Goal: Transaction & Acquisition: Purchase product/service

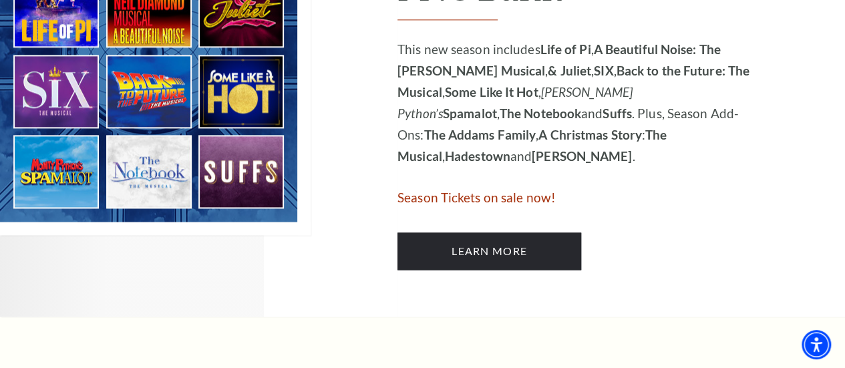
scroll to position [869, 0]
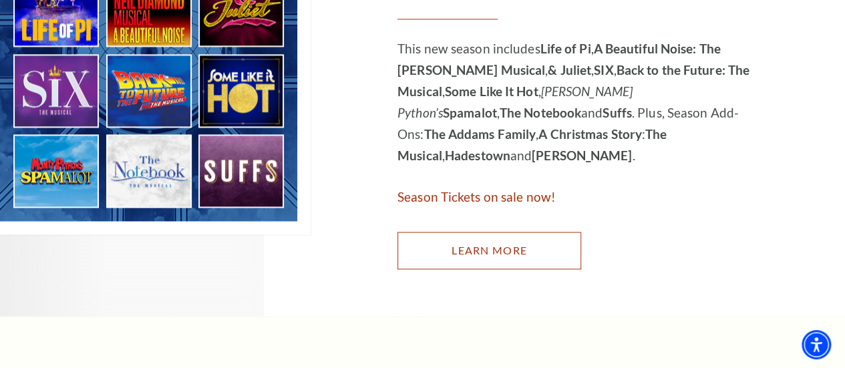
click at [484, 268] on link "Learn More" at bounding box center [490, 250] width 184 height 37
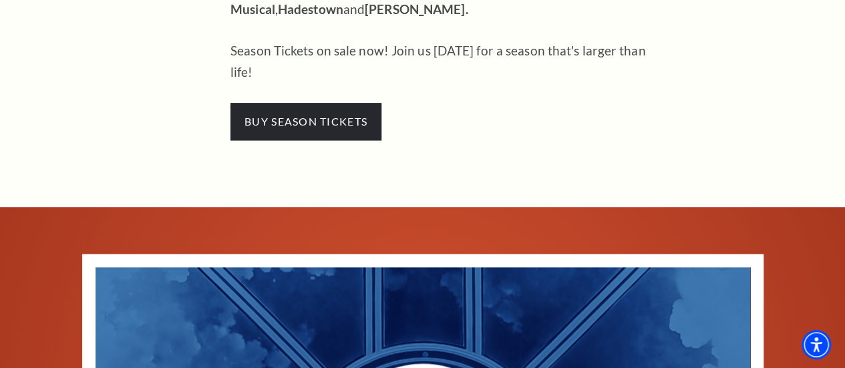
scroll to position [685, 0]
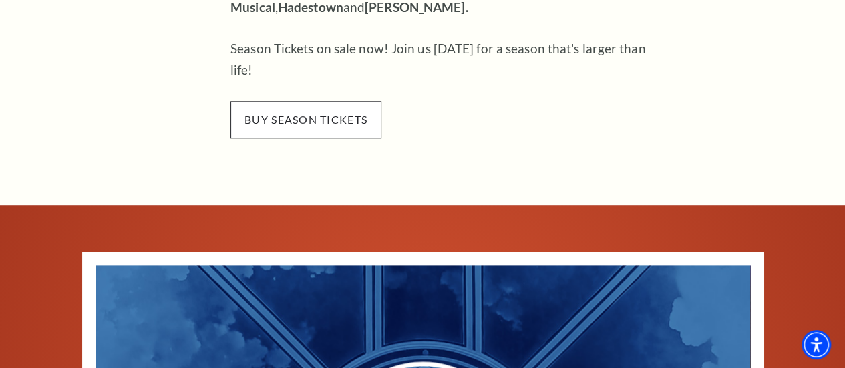
click at [298, 101] on span "buy season tickets" at bounding box center [306, 119] width 151 height 37
click at [291, 101] on span "buy season tickets" at bounding box center [306, 119] width 151 height 37
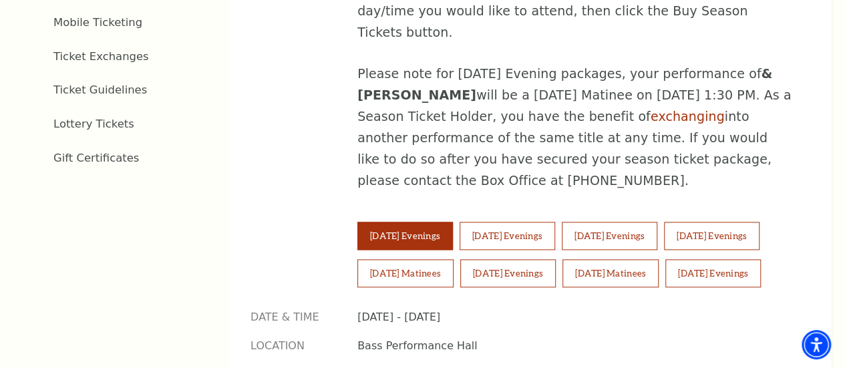
scroll to position [819, 0]
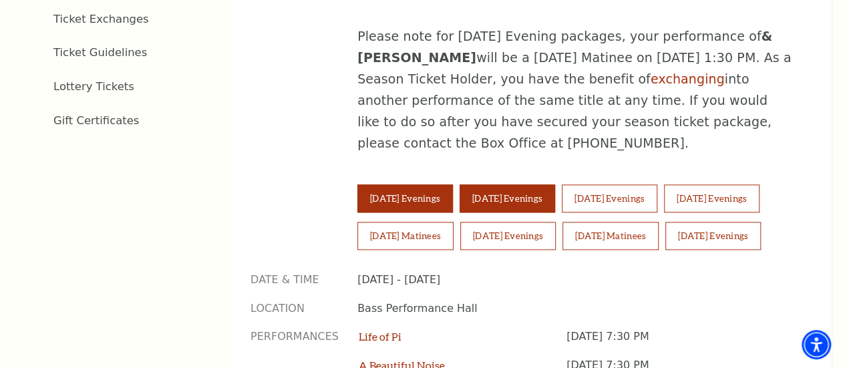
click at [536, 184] on button "Wednesday Evenings" at bounding box center [508, 198] width 96 height 28
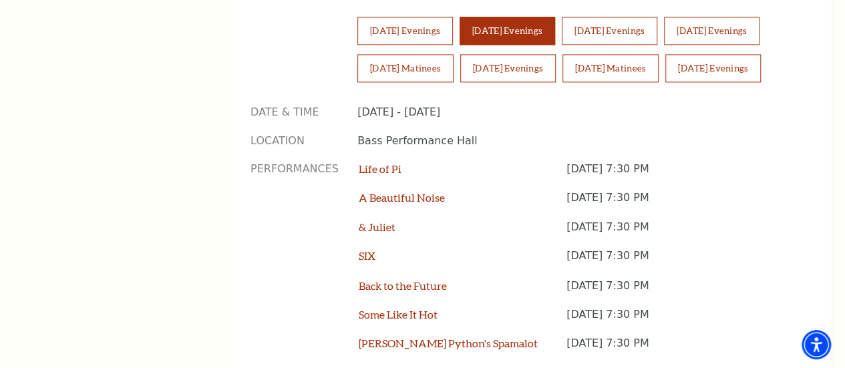
scroll to position [986, 0]
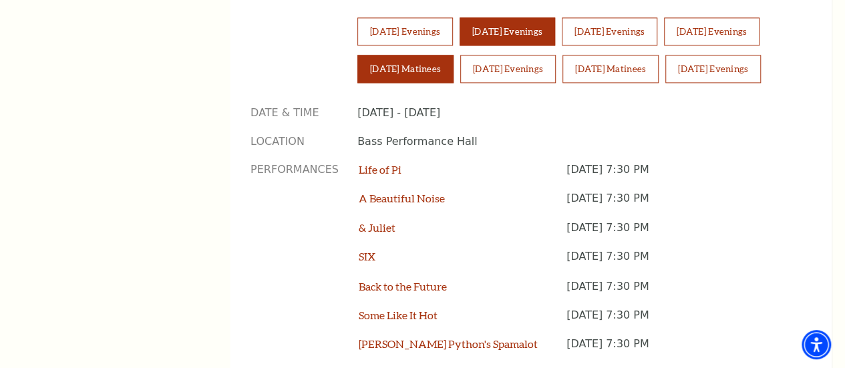
click at [454, 55] on button "Saturday Matinees" at bounding box center [406, 69] width 96 height 28
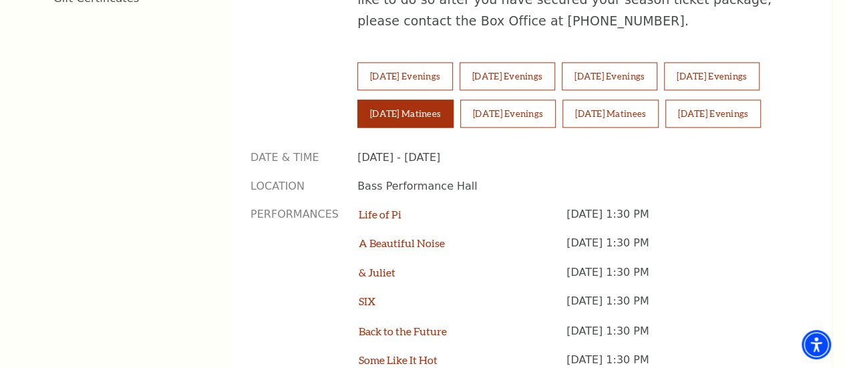
scroll to position [936, 0]
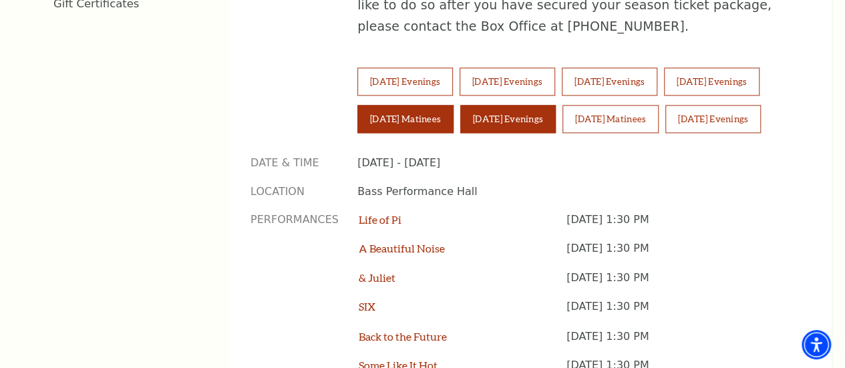
click at [556, 105] on button "Saturday Evenings" at bounding box center [508, 119] width 96 height 28
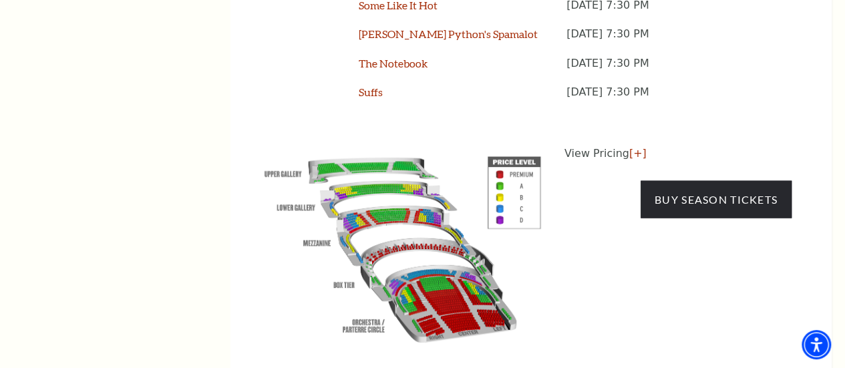
scroll to position [1303, 0]
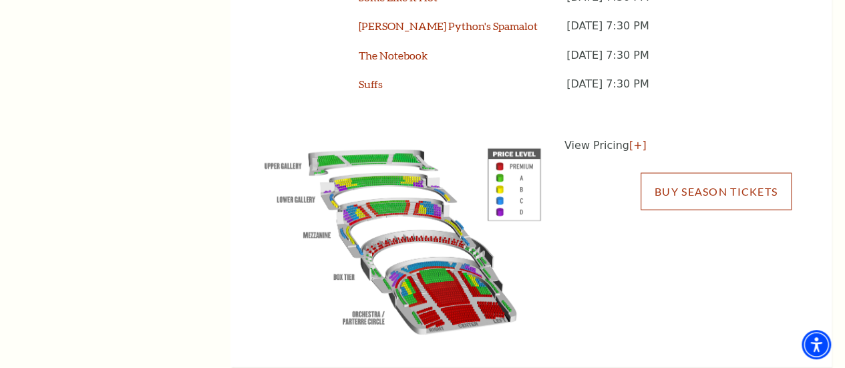
click at [704, 193] on link "Buy Season Tickets" at bounding box center [716, 191] width 151 height 37
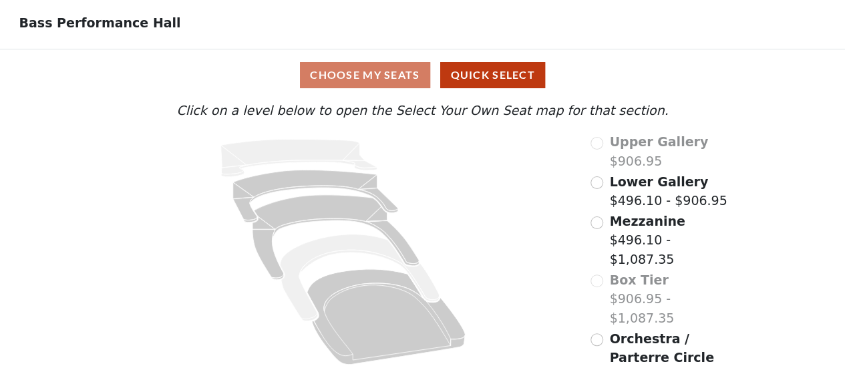
scroll to position [68, 0]
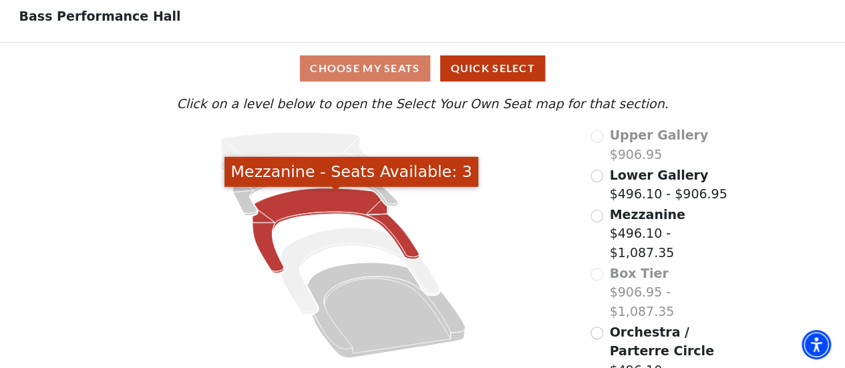
click at [310, 205] on icon "Mezzanine - Seats Available: 3" at bounding box center [336, 230] width 166 height 85
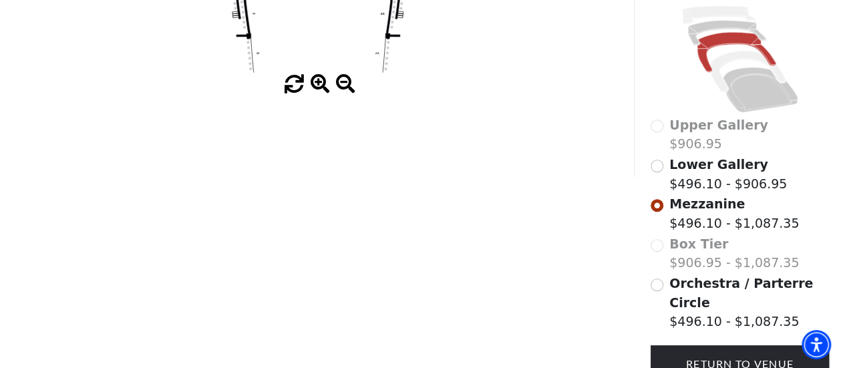
scroll to position [329, 0]
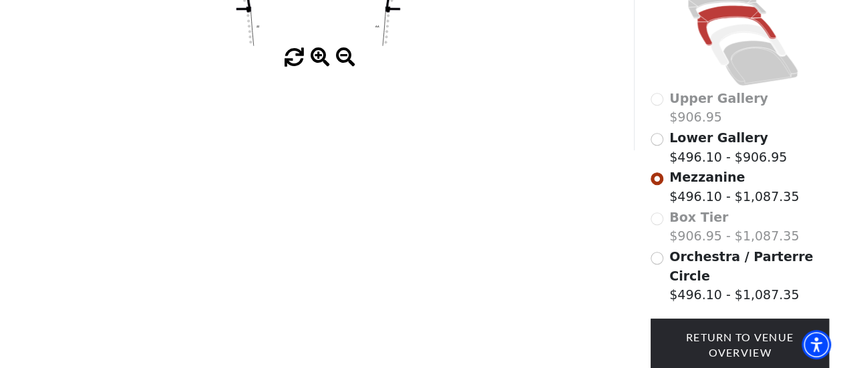
click at [689, 138] on span "Lower Gallery" at bounding box center [719, 137] width 99 height 15
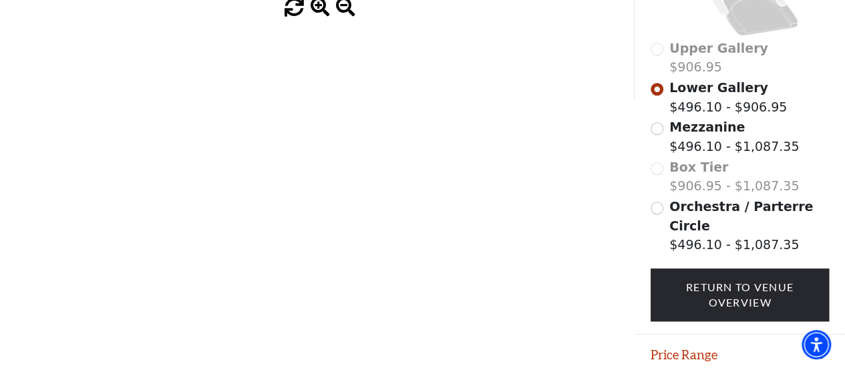
scroll to position [405, 0]
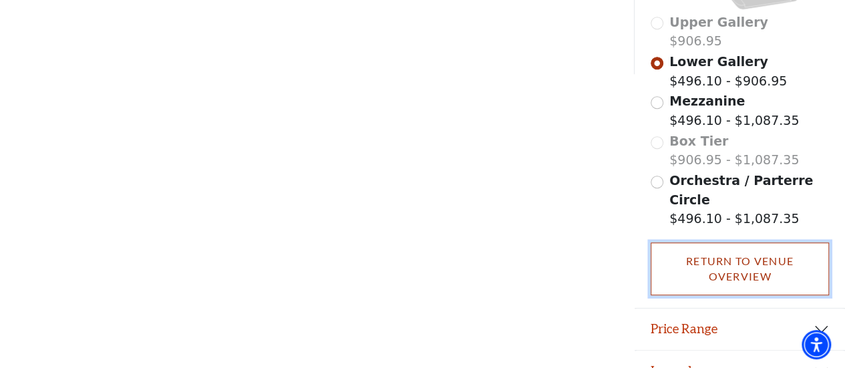
click at [764, 243] on link "Return To Venue Overview" at bounding box center [740, 269] width 179 height 53
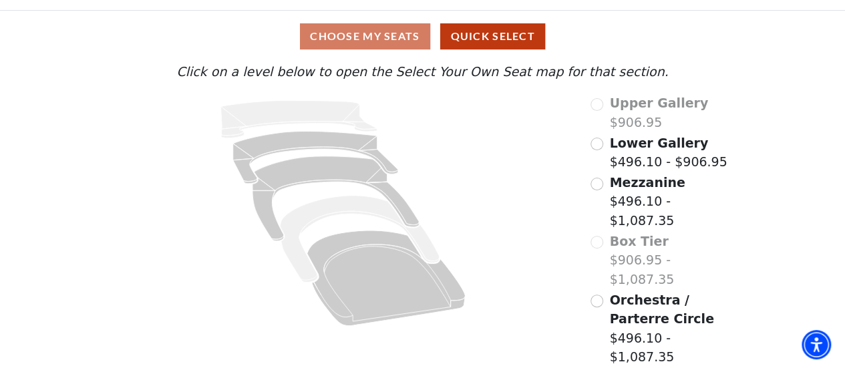
scroll to position [68, 0]
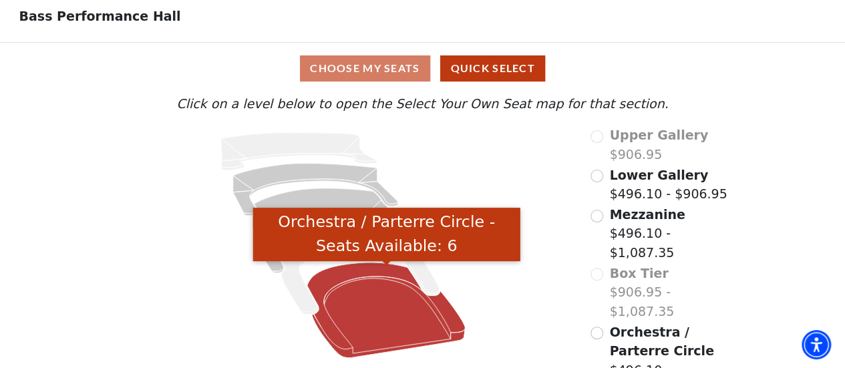
click at [392, 332] on icon "Orchestra / Parterre Circle - Seats Available: 6" at bounding box center [386, 311] width 158 height 96
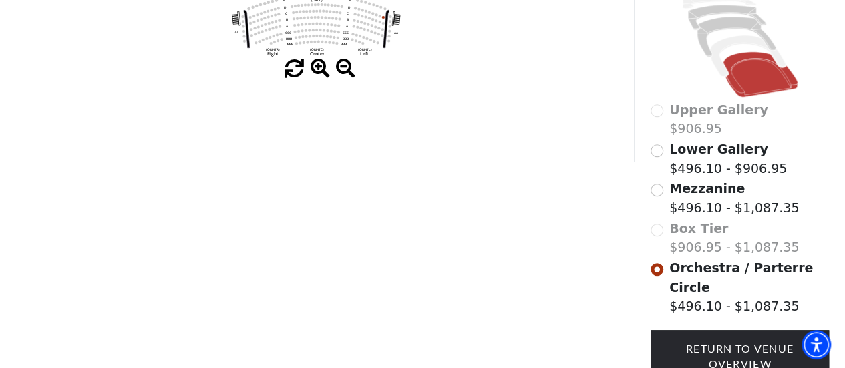
scroll to position [351, 0]
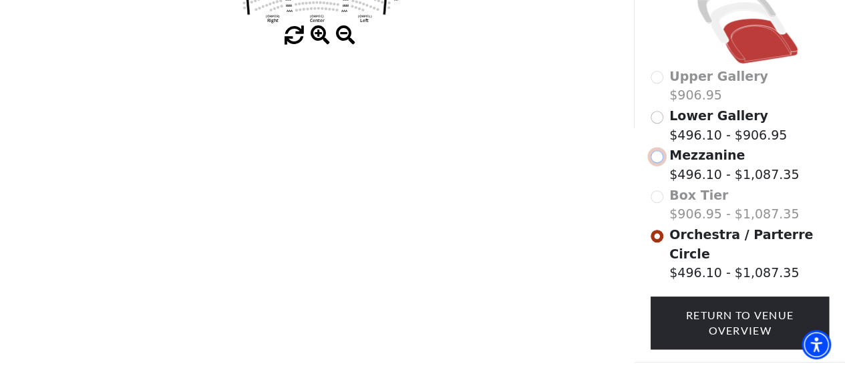
click at [655, 150] on input "Mezzanine$496.10 - $1,087.35\a" at bounding box center [657, 156] width 13 height 13
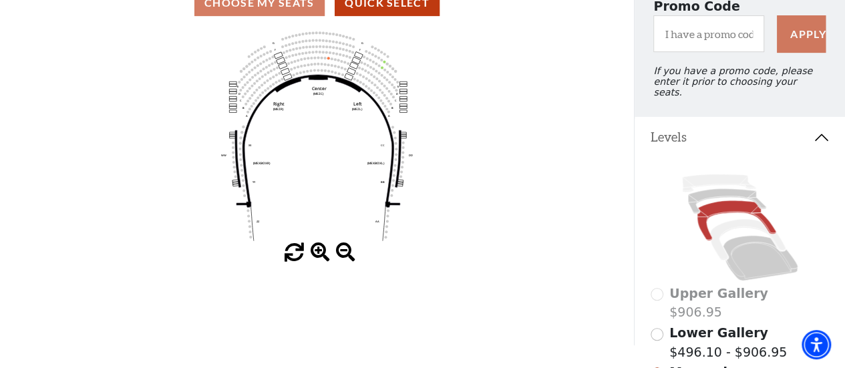
scroll to position [117, 0]
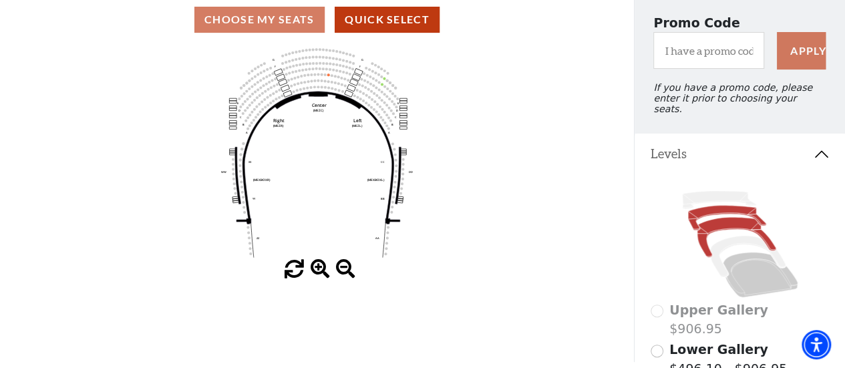
click at [719, 209] on icon at bounding box center [727, 217] width 78 height 25
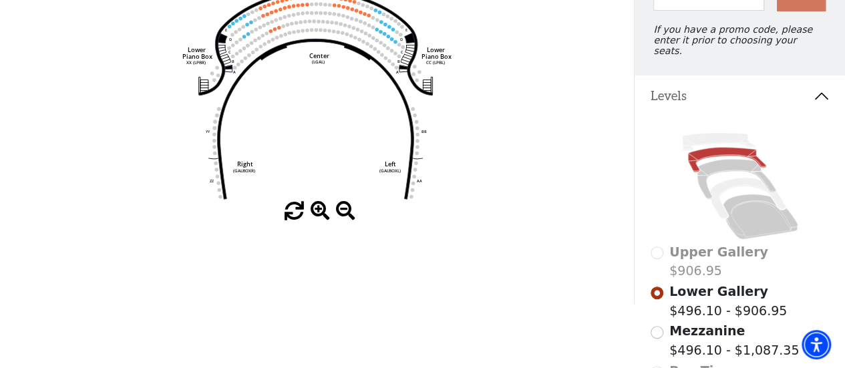
scroll to position [178, 0]
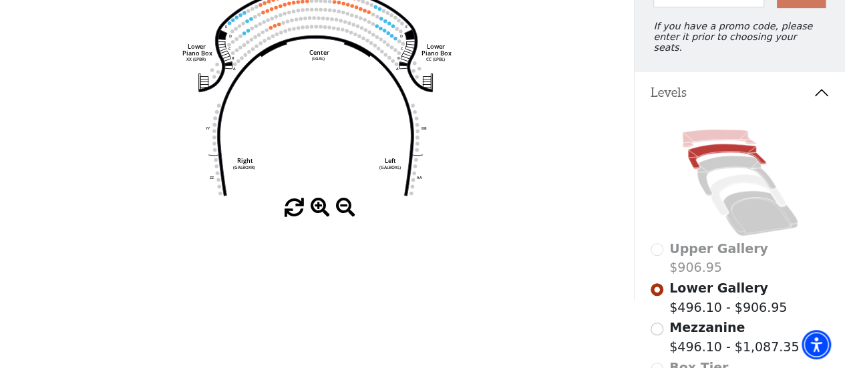
click at [708, 130] on icon at bounding box center [719, 138] width 74 height 17
click at [705, 136] on icon at bounding box center [719, 138] width 74 height 17
click at [726, 166] on icon at bounding box center [740, 182] width 179 height 113
click at [722, 159] on icon at bounding box center [736, 176] width 79 height 40
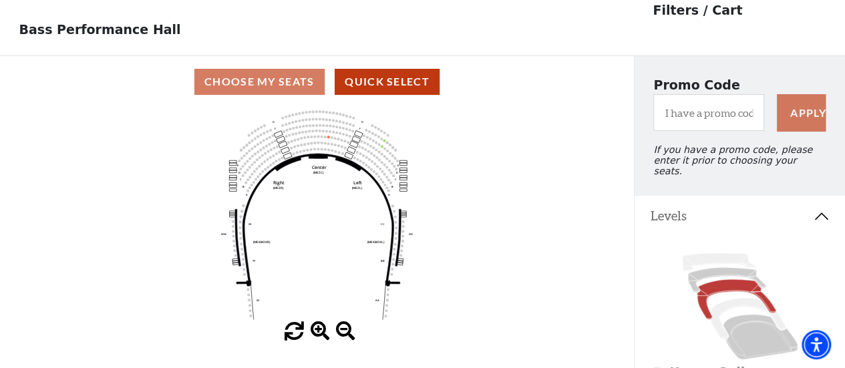
scroll to position [0, 0]
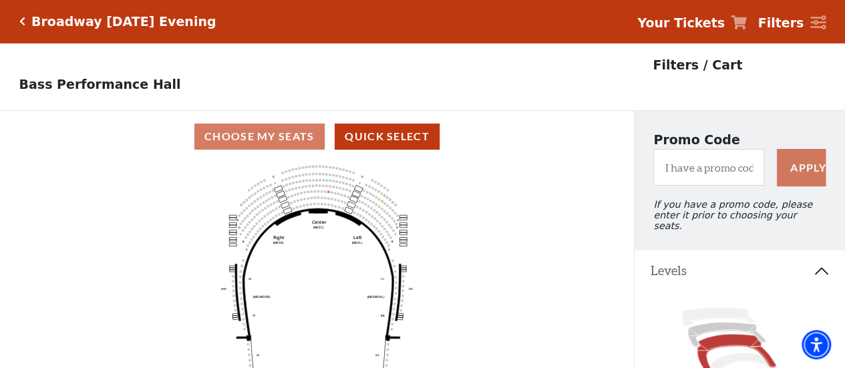
click at [26, 21] on div "Broadway Saturday Evening" at bounding box center [120, 21] width 191 height 15
click at [74, 25] on h5 "Broadway Saturday Evening" at bounding box center [123, 21] width 184 height 15
click at [25, 17] on div "Broadway Saturday Evening" at bounding box center [120, 21] width 191 height 15
click at [21, 21] on icon "Click here to go back to filters" at bounding box center [22, 21] width 6 height 9
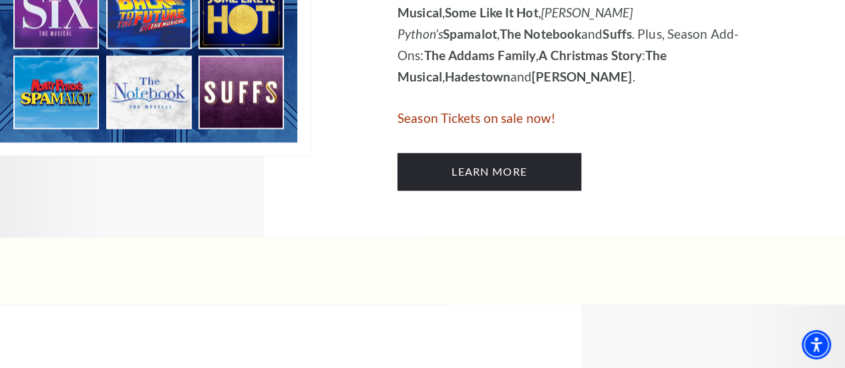
scroll to position [969, 0]
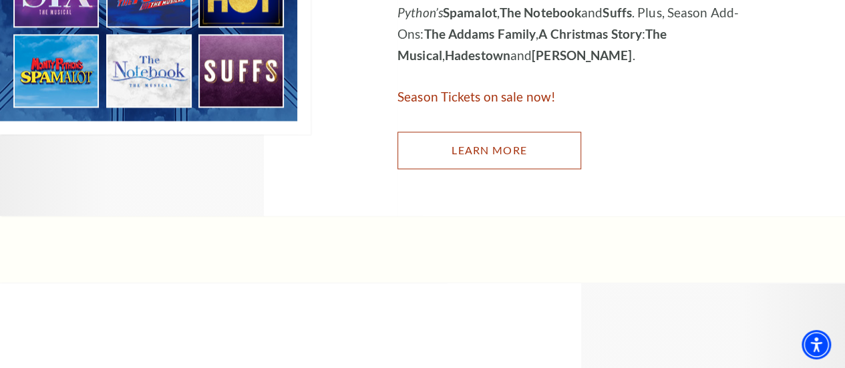
click at [503, 159] on link "Learn More" at bounding box center [490, 150] width 184 height 37
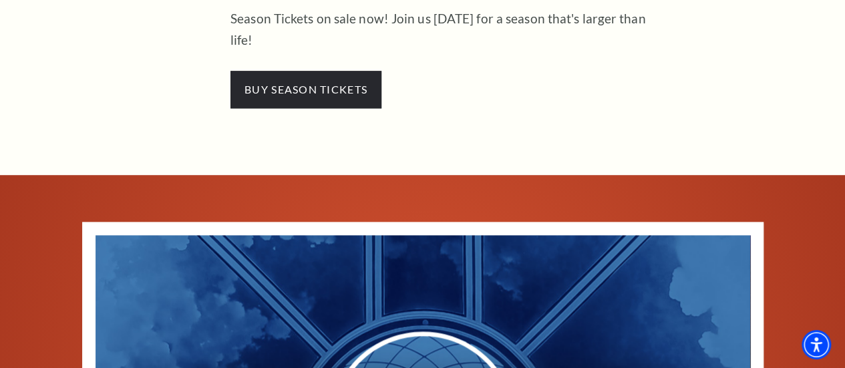
scroll to position [735, 0]
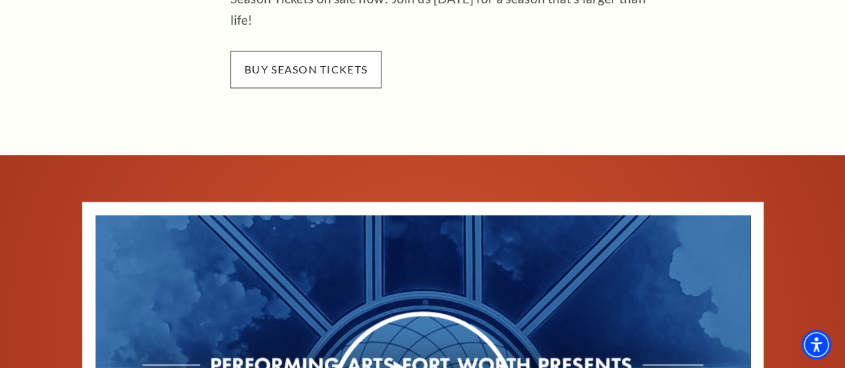
click at [293, 51] on span "buy season tickets" at bounding box center [306, 69] width 151 height 37
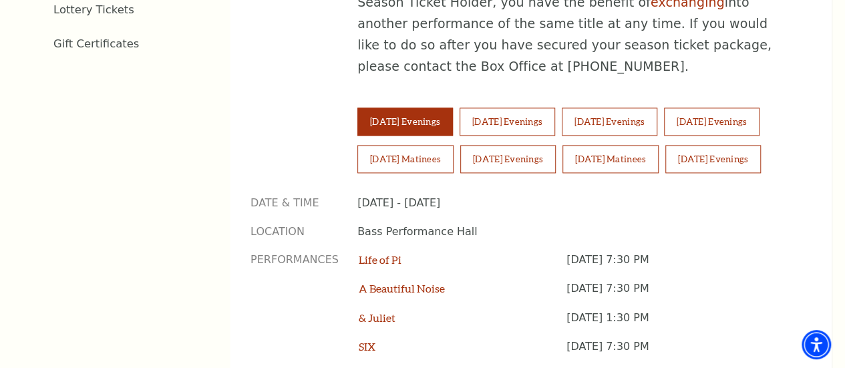
scroll to position [919, 0]
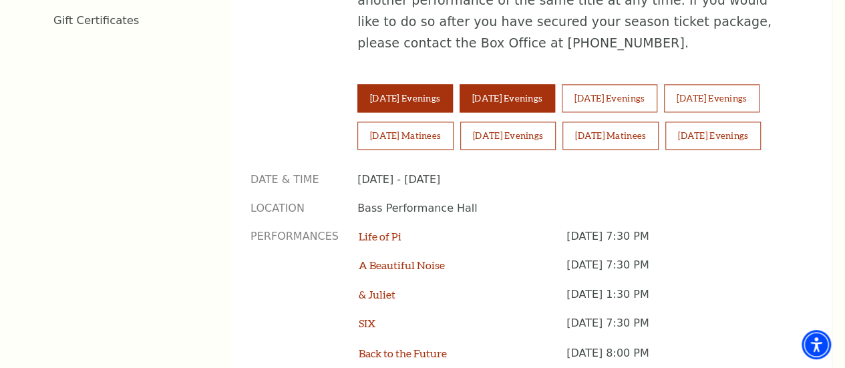
click at [517, 84] on button "[DATE] Evenings" at bounding box center [508, 98] width 96 height 28
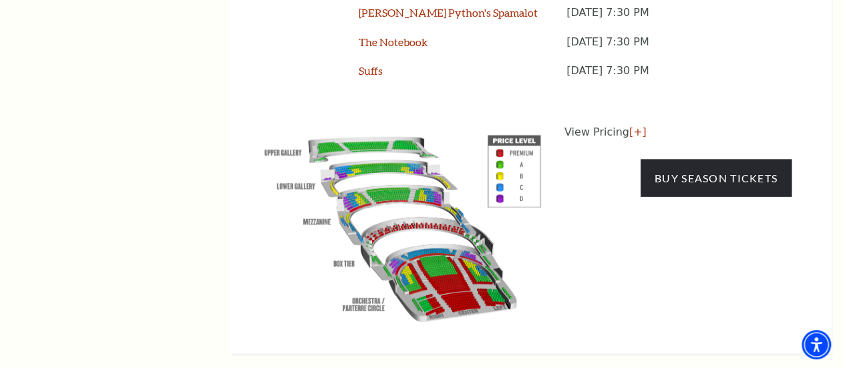
scroll to position [1320, 0]
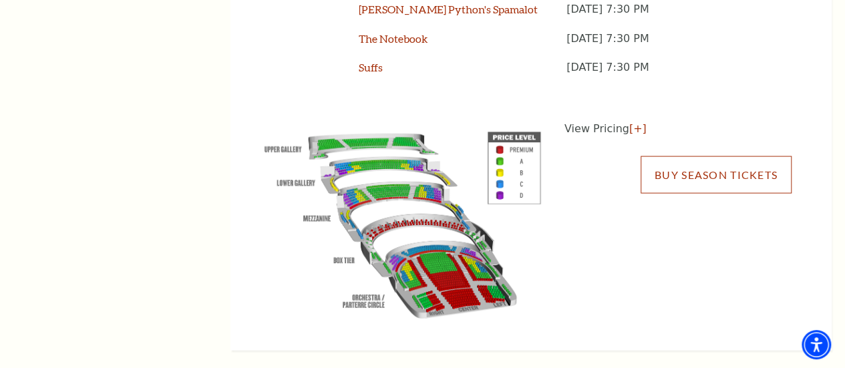
click at [710, 174] on link "Buy Season Tickets" at bounding box center [716, 174] width 151 height 37
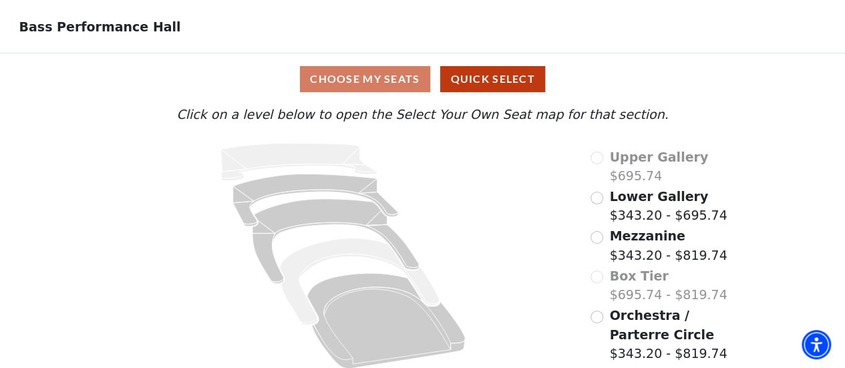
scroll to position [68, 0]
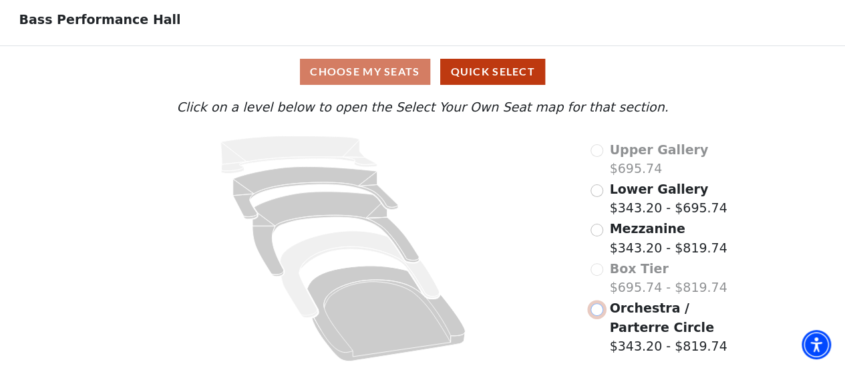
click at [597, 307] on input "Orchestra / Parterre Circle$343.20 - $819.74\a" at bounding box center [597, 309] width 13 height 13
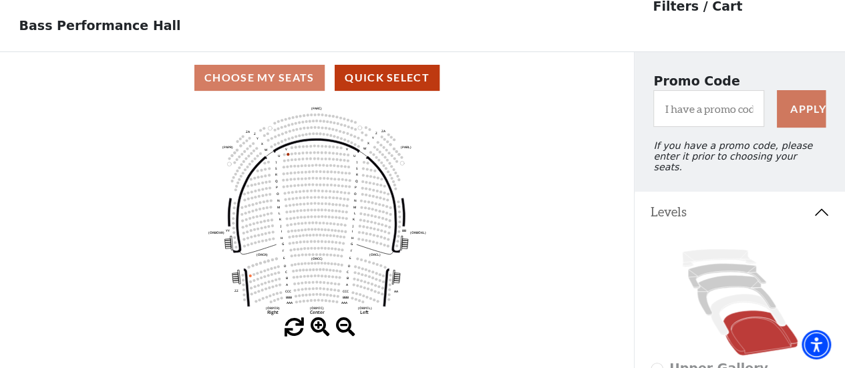
scroll to position [61, 0]
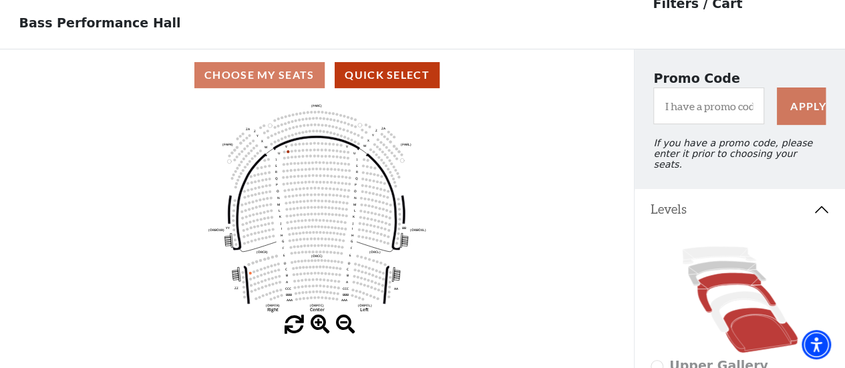
click at [730, 276] on icon at bounding box center [736, 293] width 79 height 40
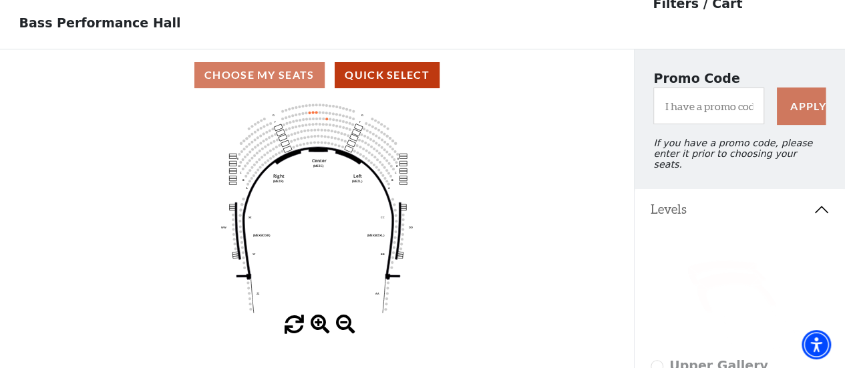
click at [719, 264] on icon at bounding box center [727, 273] width 78 height 25
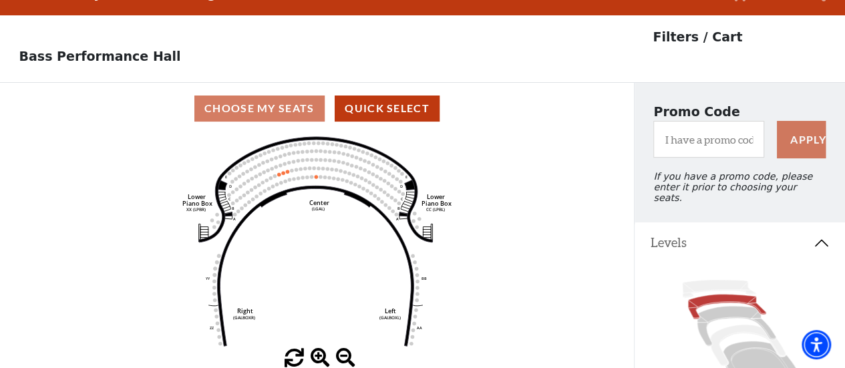
scroll to position [17, 0]
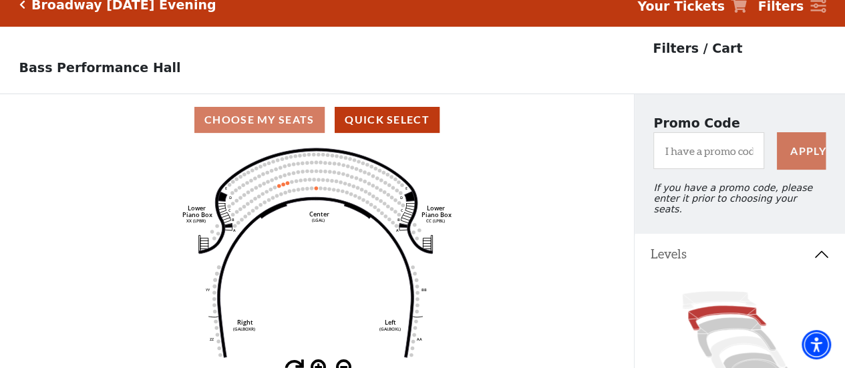
click at [792, 5] on strong "Filters" at bounding box center [781, 6] width 46 height 15
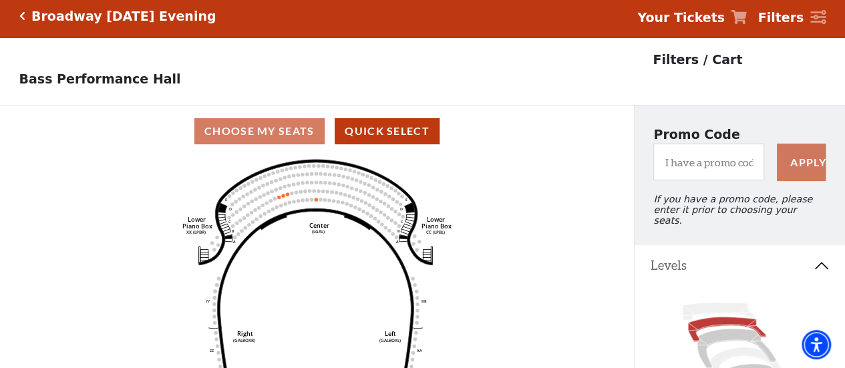
scroll to position [0, 0]
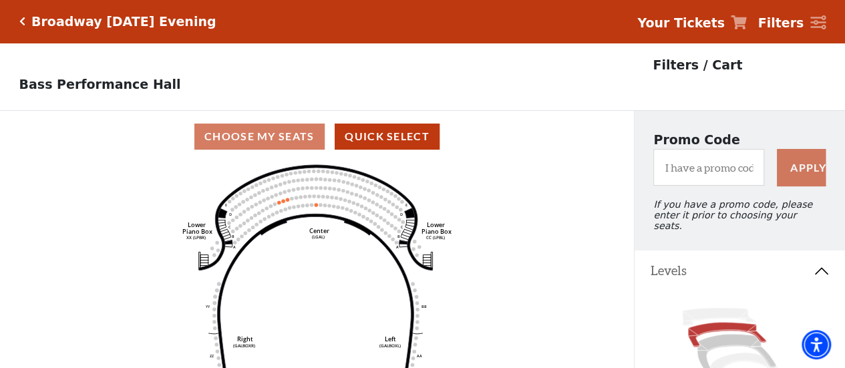
click at [22, 19] on icon "Click here to go back to filters" at bounding box center [22, 21] width 6 height 9
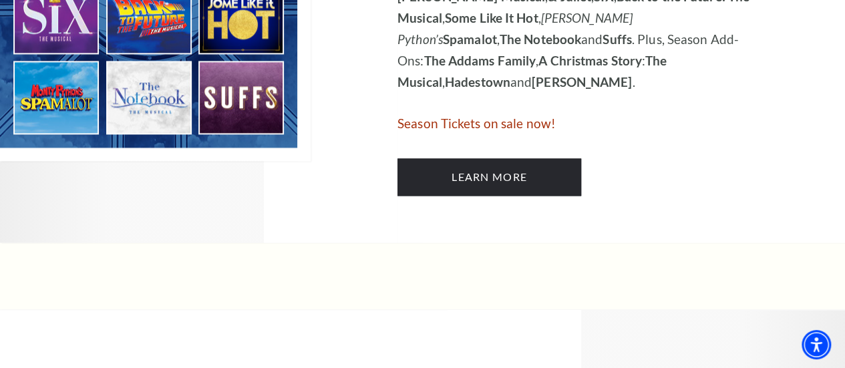
scroll to position [1019, 0]
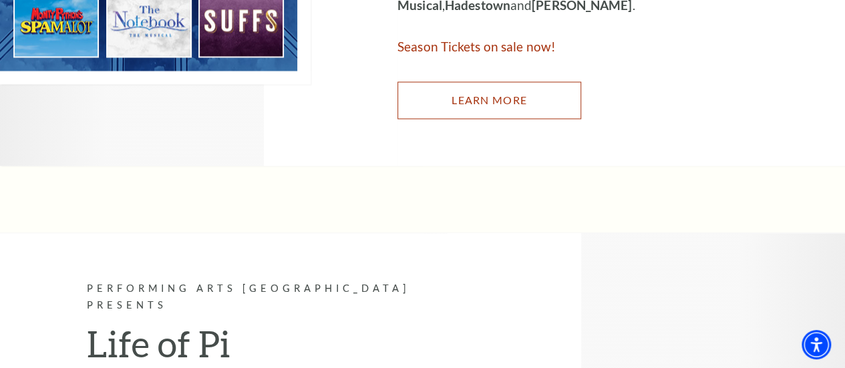
click at [478, 102] on link "Learn More" at bounding box center [490, 100] width 184 height 37
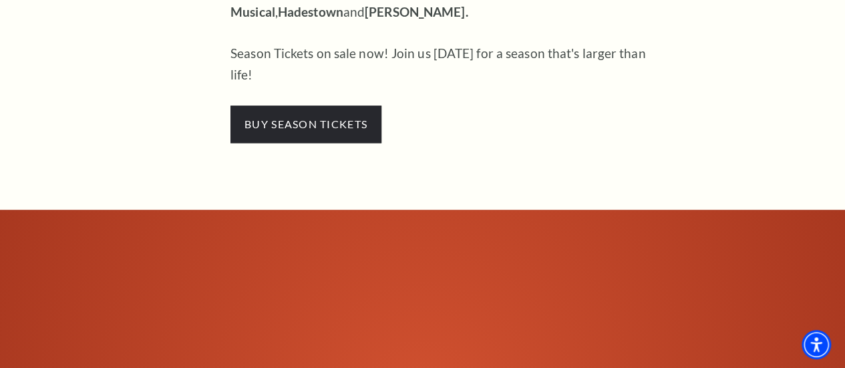
scroll to position [685, 0]
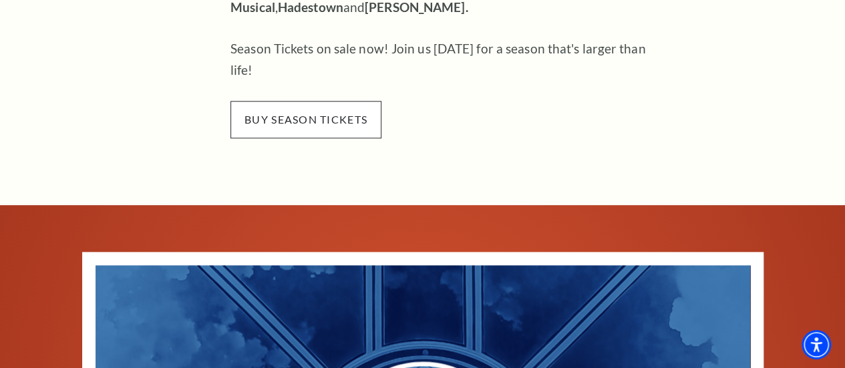
click at [317, 101] on span "buy season tickets" at bounding box center [306, 119] width 151 height 37
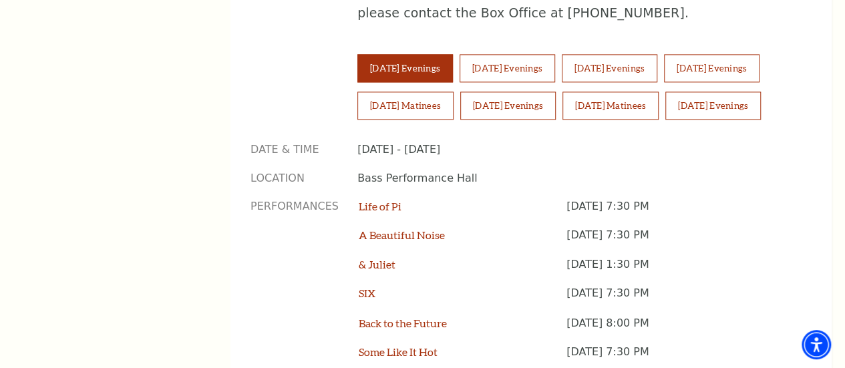
scroll to position [969, 0]
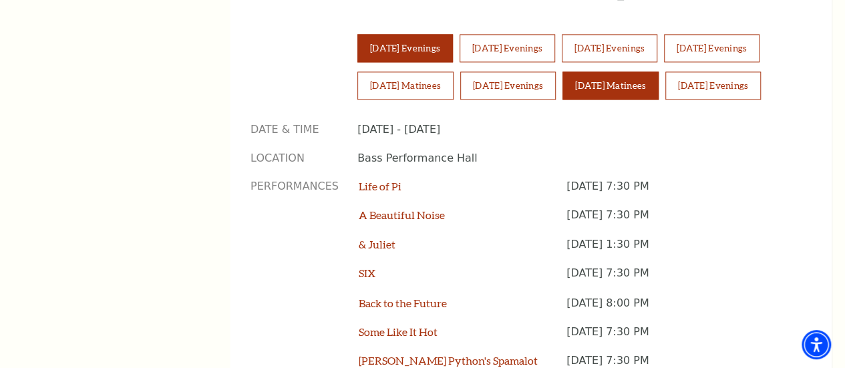
click at [659, 72] on button "Sunday Matinees" at bounding box center [611, 86] width 96 height 28
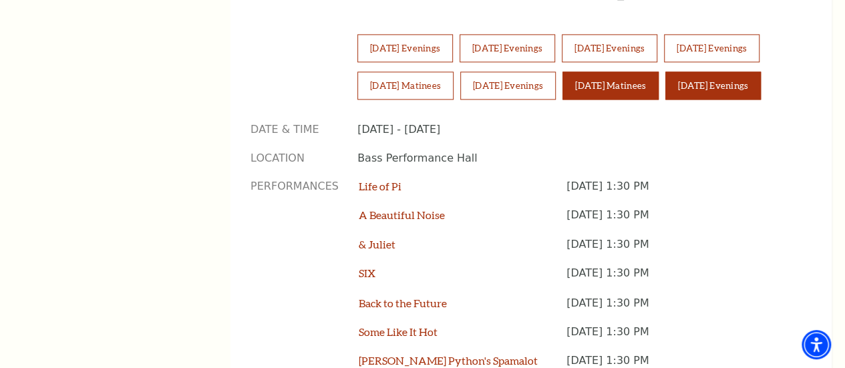
click at [666, 82] on button "Sunday Evenings" at bounding box center [714, 86] width 96 height 28
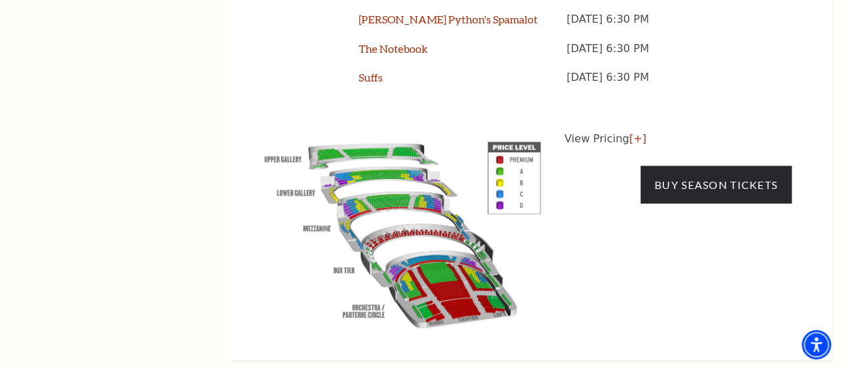
scroll to position [1337, 0]
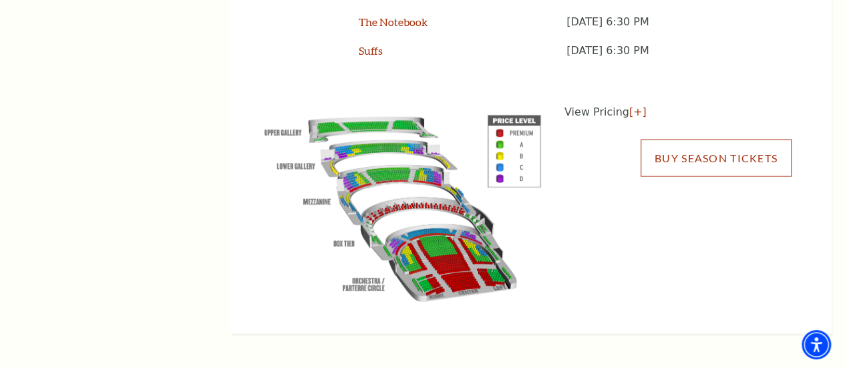
click at [720, 154] on link "Buy Season Tickets" at bounding box center [716, 158] width 151 height 37
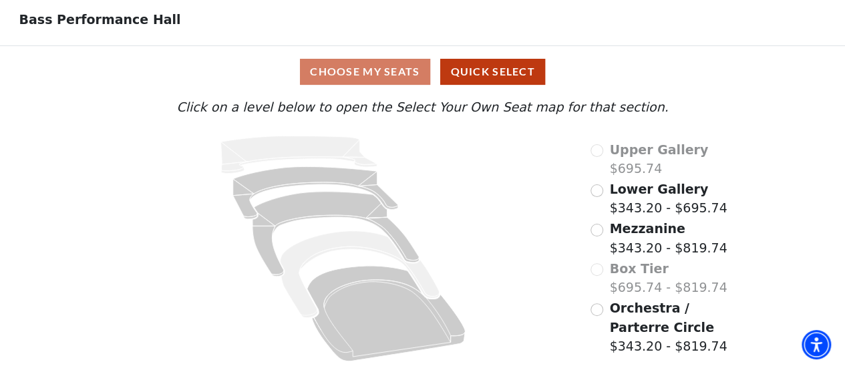
scroll to position [68, 0]
click at [598, 308] on input "Orchestra / Parterre Circle$343.20 - $819.74\a" at bounding box center [597, 309] width 13 height 13
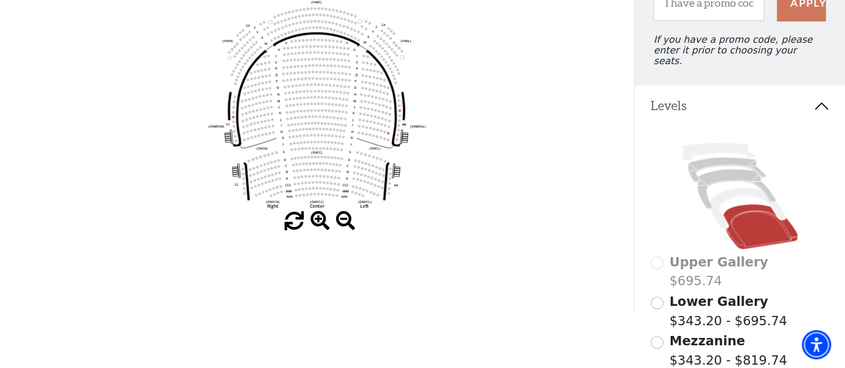
scroll to position [184, 0]
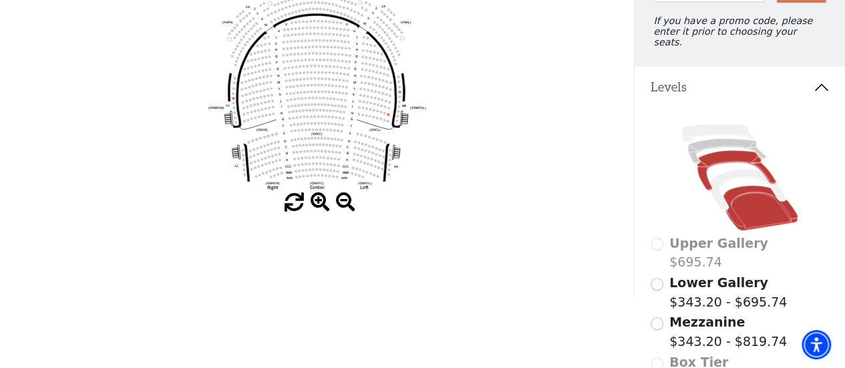
click at [727, 154] on icon at bounding box center [736, 170] width 79 height 40
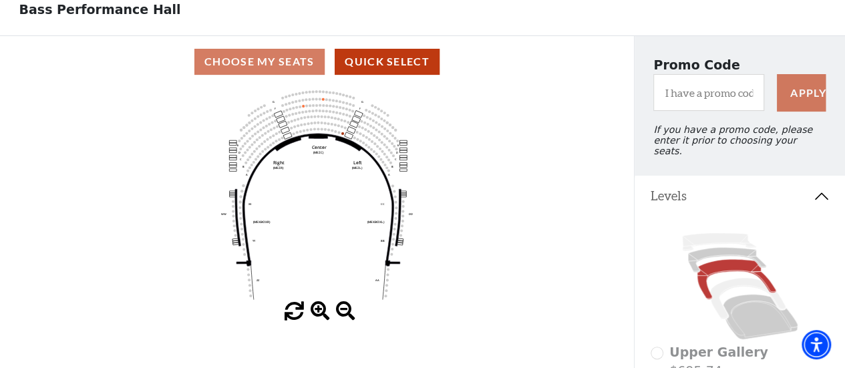
scroll to position [78, 0]
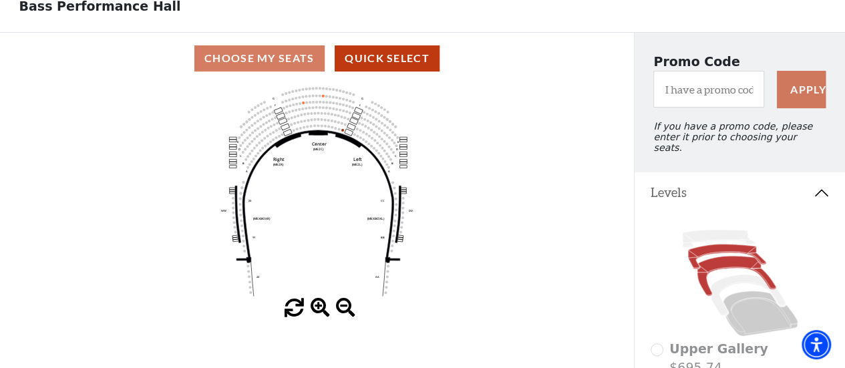
click at [712, 247] on icon at bounding box center [727, 256] width 78 height 25
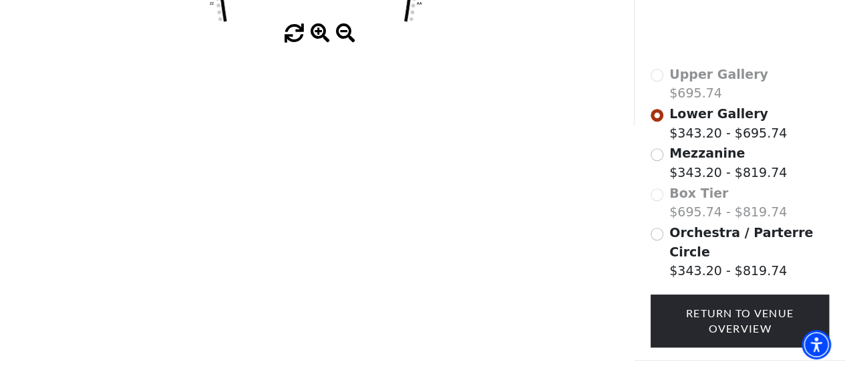
scroll to position [405, 0]
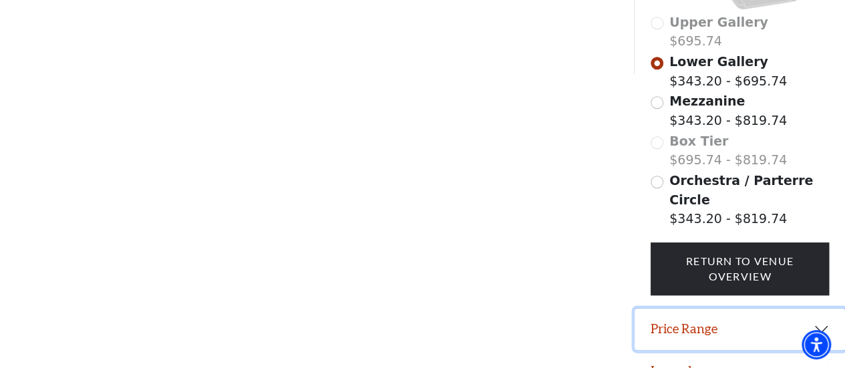
click at [675, 309] on button "Price Range" at bounding box center [740, 329] width 211 height 41
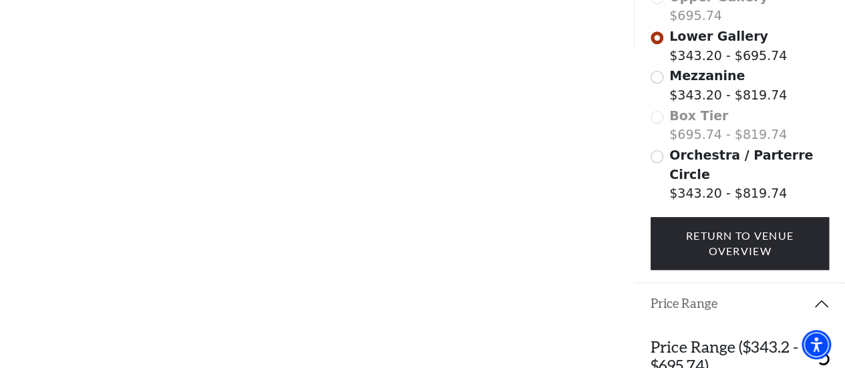
scroll to position [491, 0]
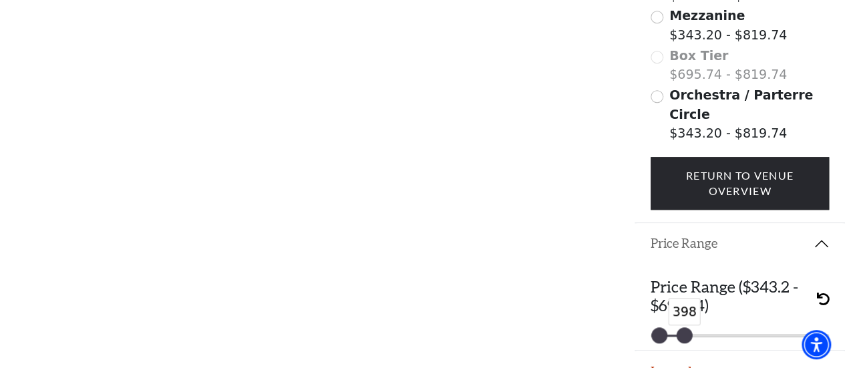
drag, startPoint x: 823, startPoint y: 311, endPoint x: 686, endPoint y: 305, distance: 136.5
click at [686, 328] on div at bounding box center [684, 335] width 15 height 15
click at [769, 281] on h3 "Price Range ($343.2 - $695.74)" at bounding box center [734, 296] width 166 height 38
click at [686, 277] on h3 "Price Range ($343.2 - $695.74)" at bounding box center [734, 296] width 166 height 38
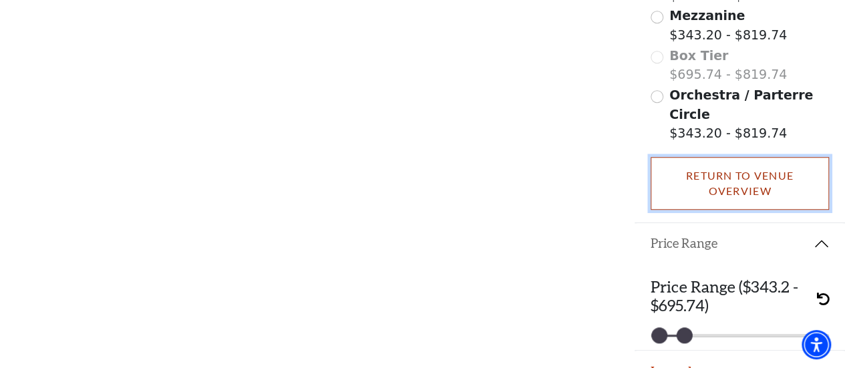
click at [723, 157] on link "Return To Venue Overview" at bounding box center [740, 183] width 179 height 53
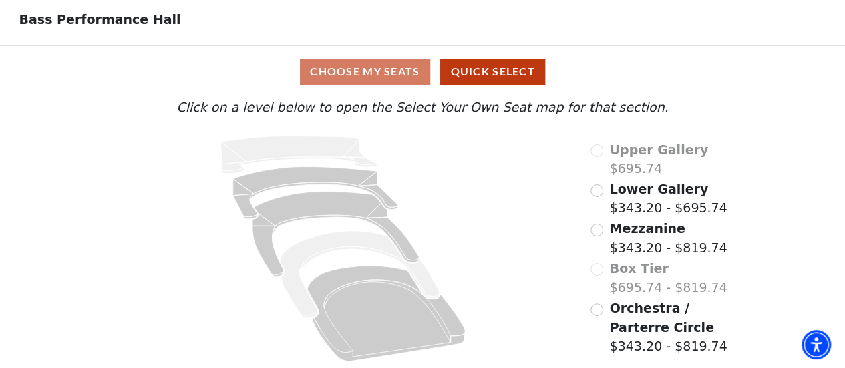
scroll to position [68, 0]
click at [627, 188] on span "Lower Gallery" at bounding box center [658, 189] width 99 height 15
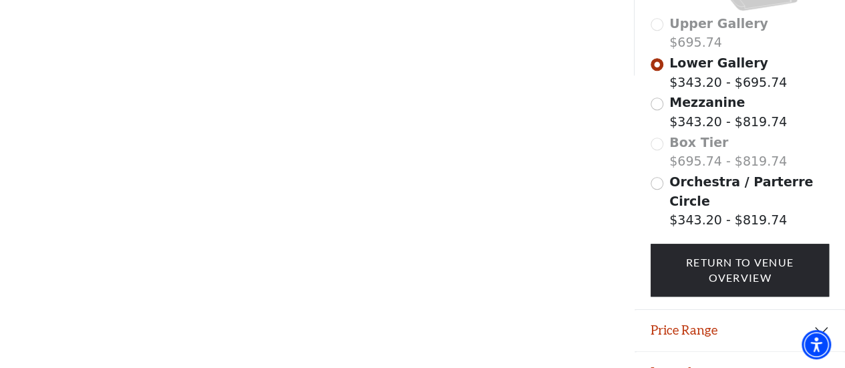
scroll to position [405, 0]
